Goal: Task Accomplishment & Management: Use online tool/utility

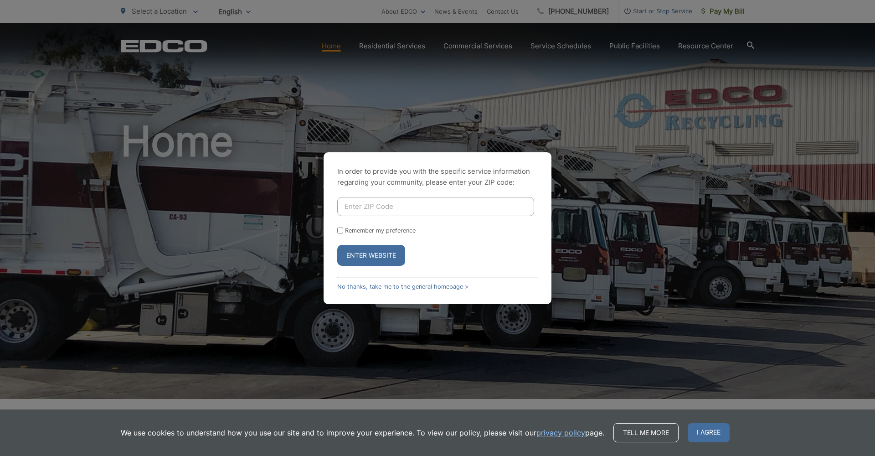
click at [373, 205] on input "Enter ZIP Code" at bounding box center [435, 206] width 197 height 19
type input "92082"
click at [369, 256] on button "Enter Website" at bounding box center [371, 255] width 68 height 21
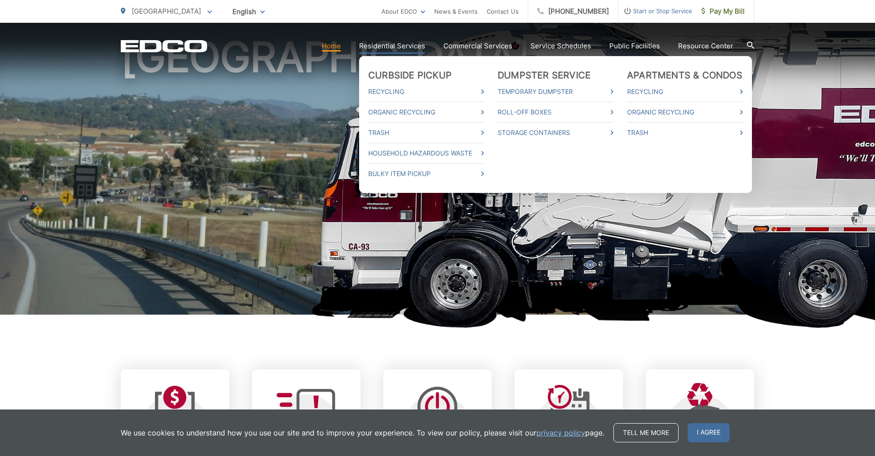
scroll to position [86, 0]
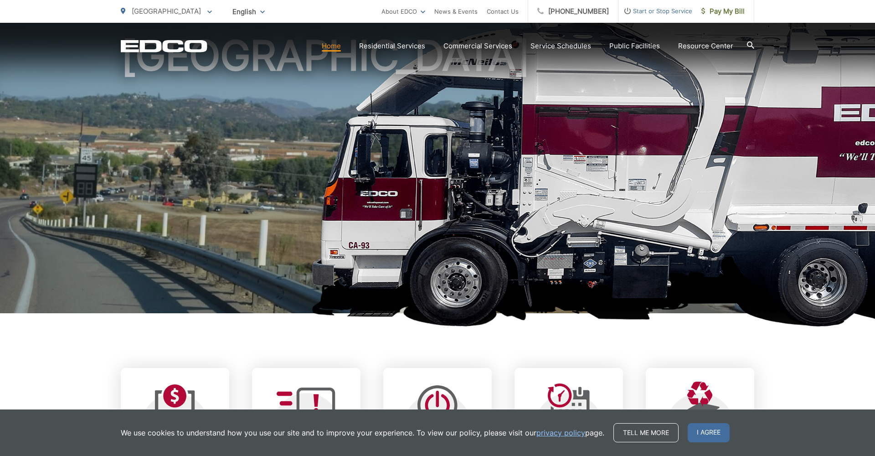
drag, startPoint x: 316, startPoint y: 79, endPoint x: 324, endPoint y: 93, distance: 16.3
click at [316, 79] on h1 "[GEOGRAPHIC_DATA]" at bounding box center [437, 177] width 633 height 288
click at [708, 430] on span "I agree" at bounding box center [708, 432] width 42 height 19
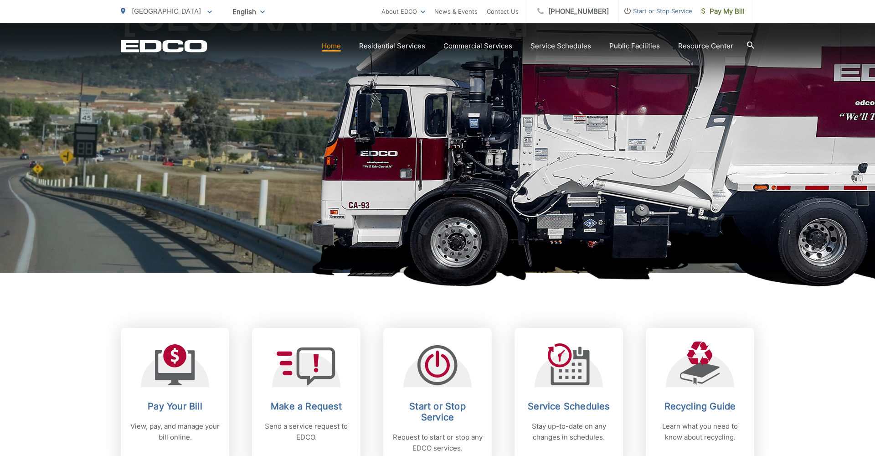
scroll to position [127, 0]
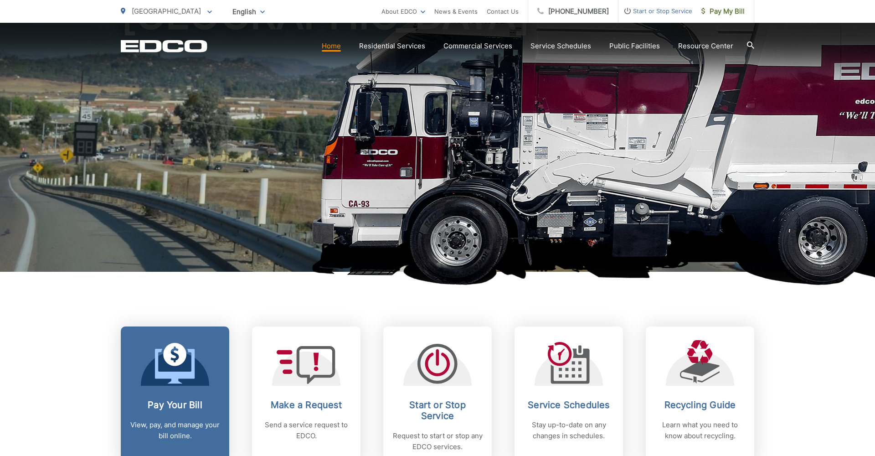
click at [171, 360] on icon at bounding box center [174, 354] width 23 height 23
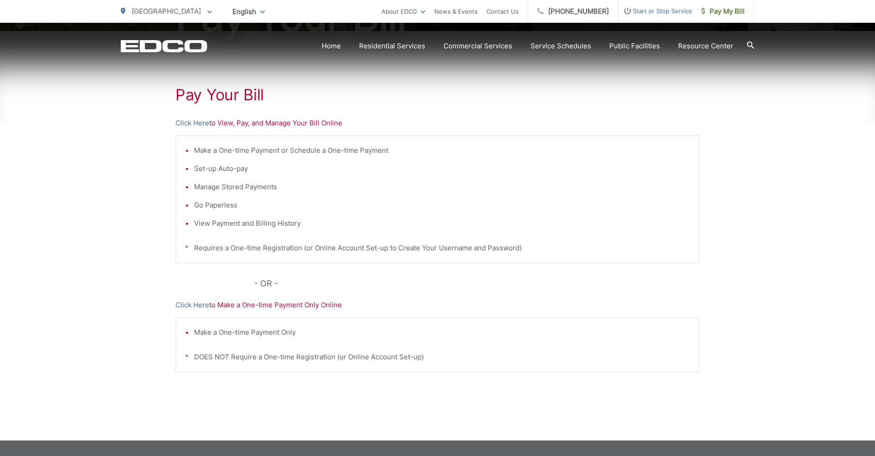
scroll to position [152, 0]
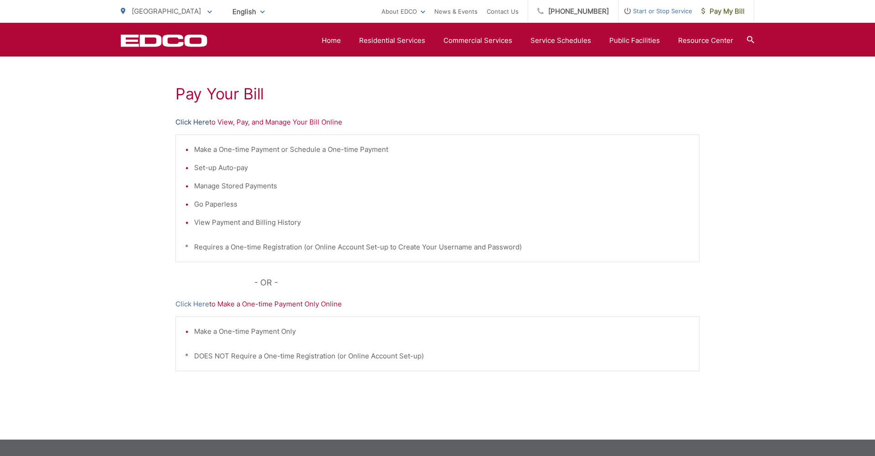
click at [190, 123] on link "Click Here" at bounding box center [192, 122] width 34 height 11
